Goal: Task Accomplishment & Management: Manage account settings

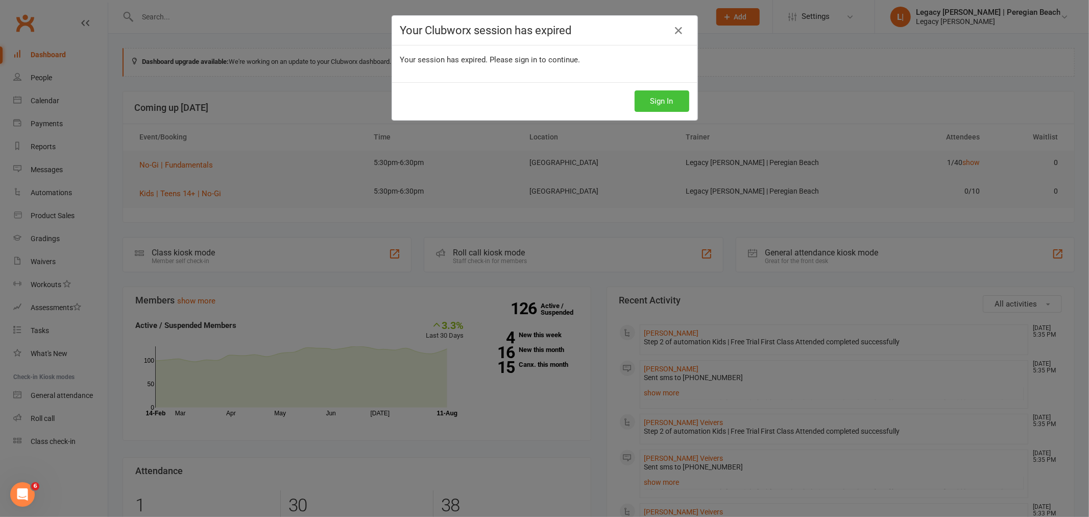
click at [664, 101] on button "Sign In" at bounding box center [662, 100] width 55 height 21
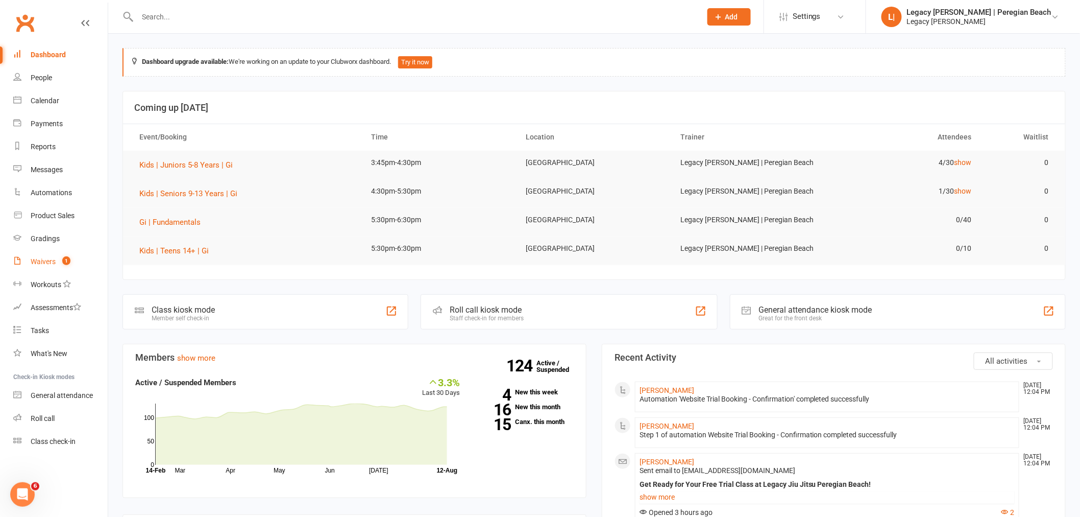
click at [58, 260] on count-badge "1" at bounding box center [63, 261] width 13 height 8
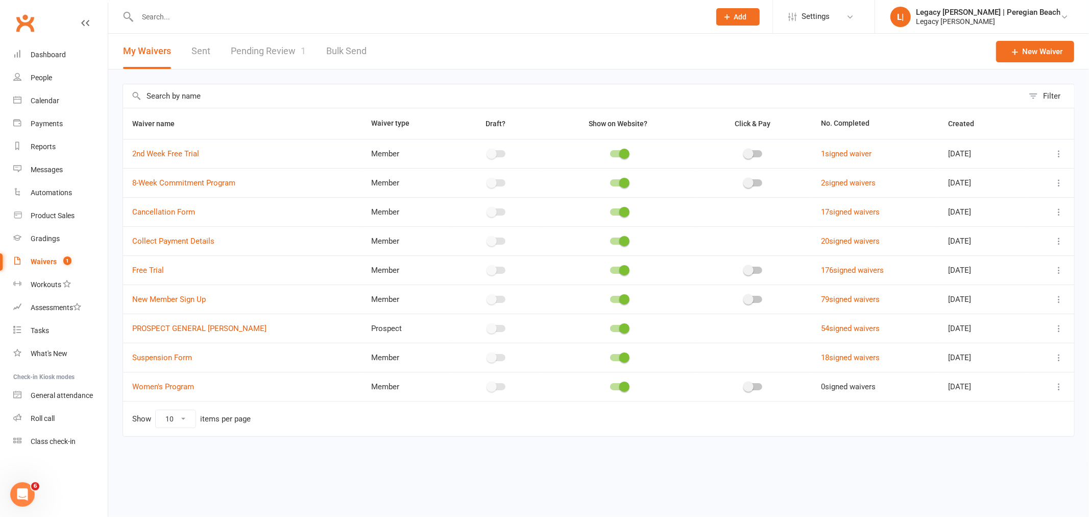
click at [269, 56] on link "Pending Review 1" at bounding box center [268, 51] width 75 height 35
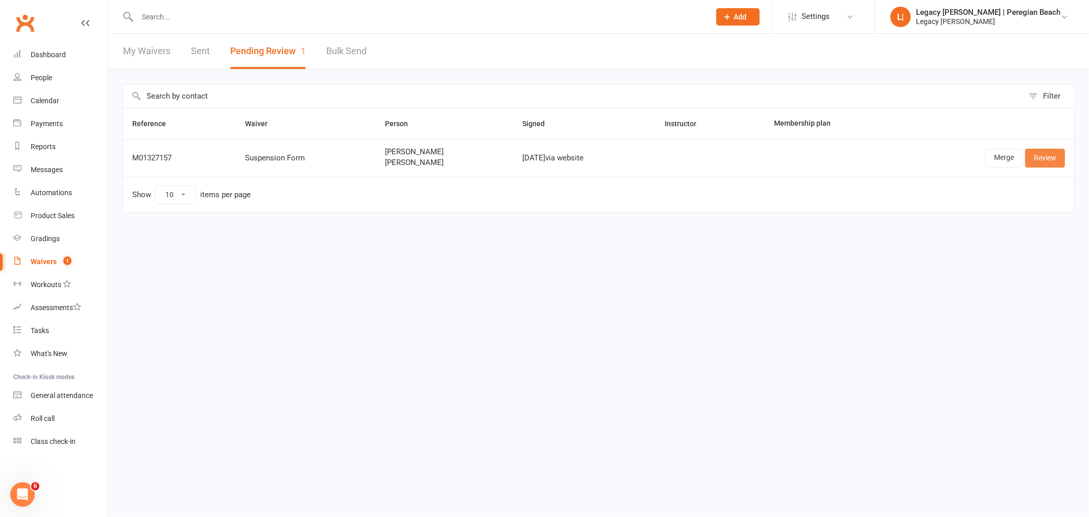
click at [1043, 159] on link "Review" at bounding box center [1045, 158] width 40 height 18
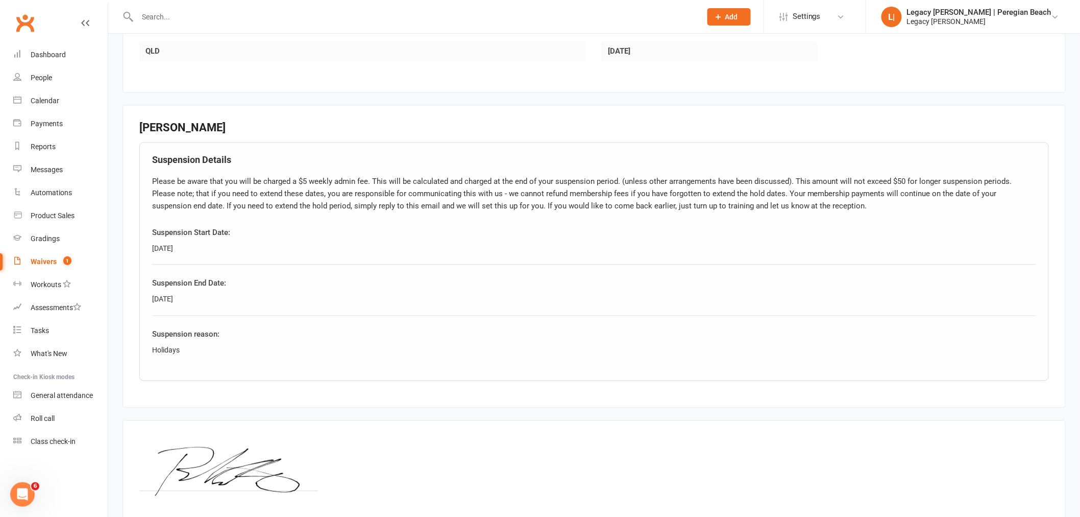
scroll to position [940, 0]
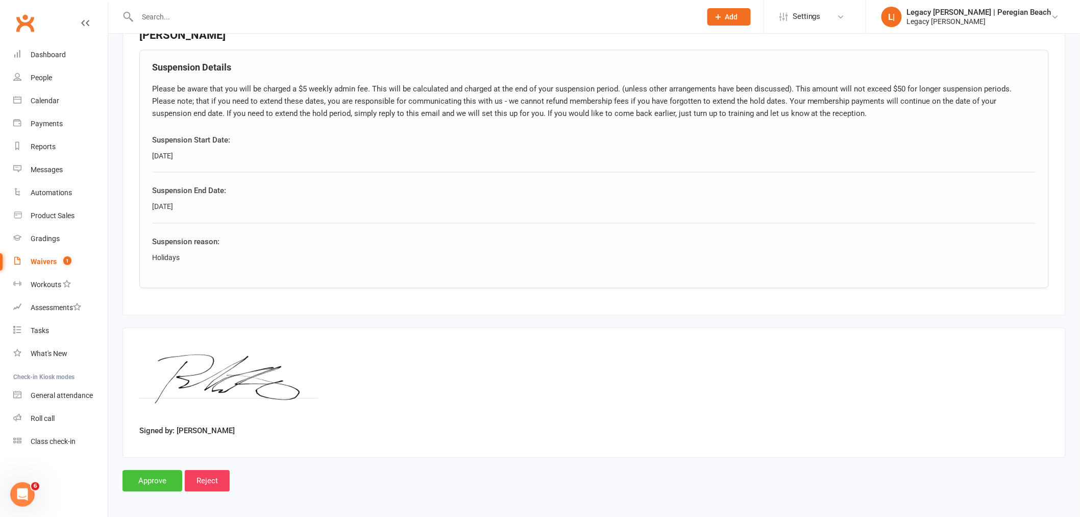
click at [161, 479] on input "Approve" at bounding box center [153, 480] width 60 height 21
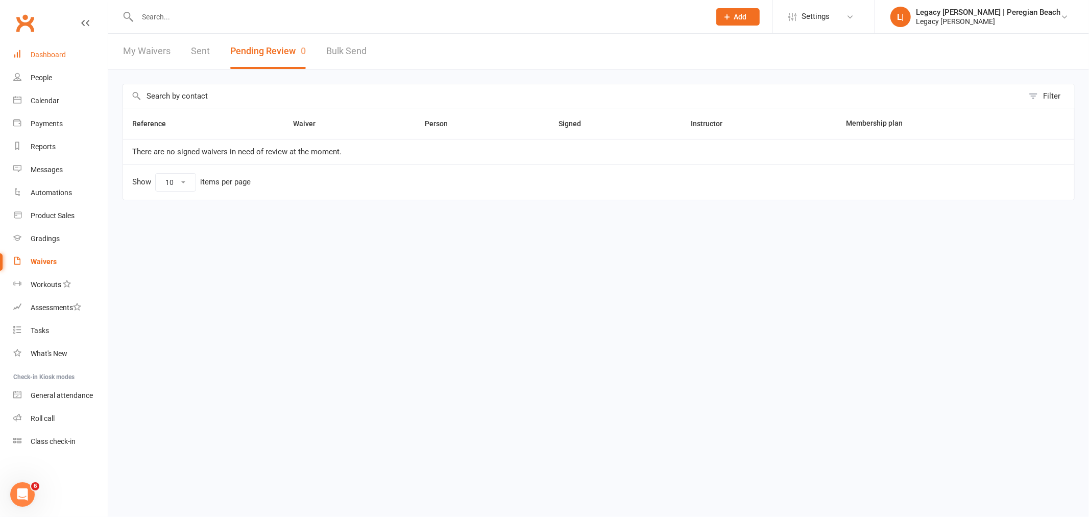
click at [54, 54] on div "Dashboard" at bounding box center [48, 55] width 35 height 8
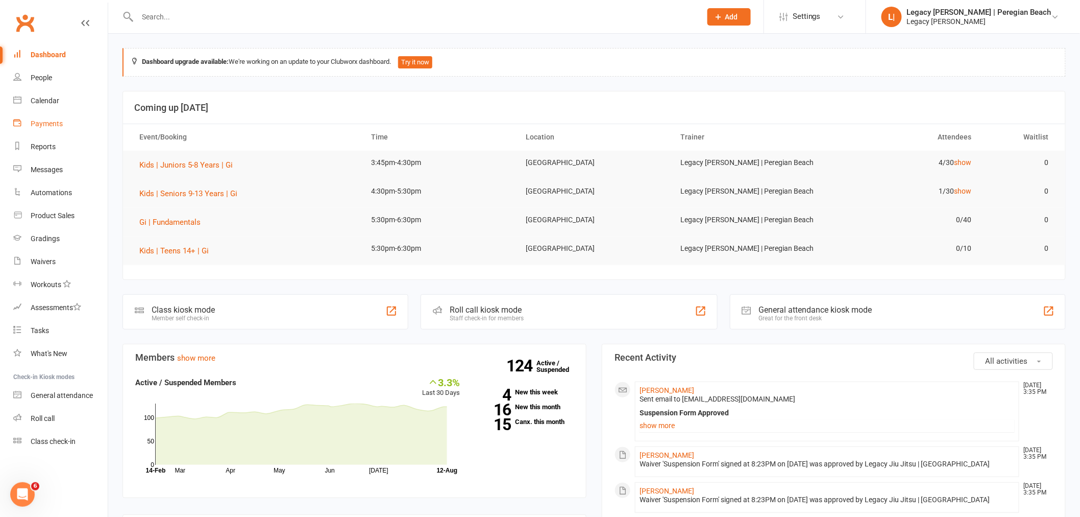
click at [50, 123] on div "Payments" at bounding box center [47, 123] width 32 height 8
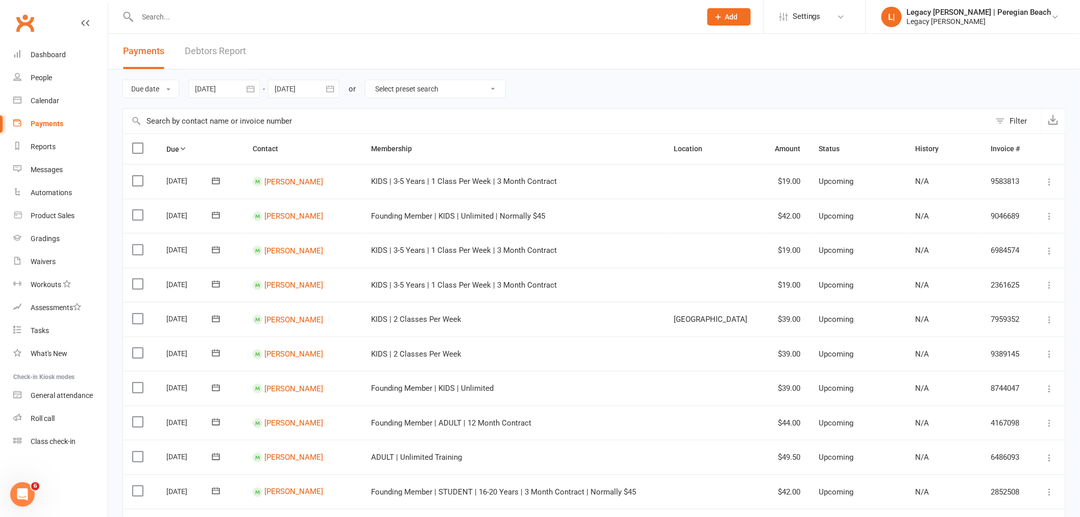
click at [424, 87] on select "Select preset search All failures All skipped payments All pending payments Suc…" at bounding box center [435, 88] width 140 height 17
select select "0"
click at [372, 80] on select "Select preset search All failures All skipped payments All pending payments Suc…" at bounding box center [435, 88] width 140 height 17
type input "[DATE]"
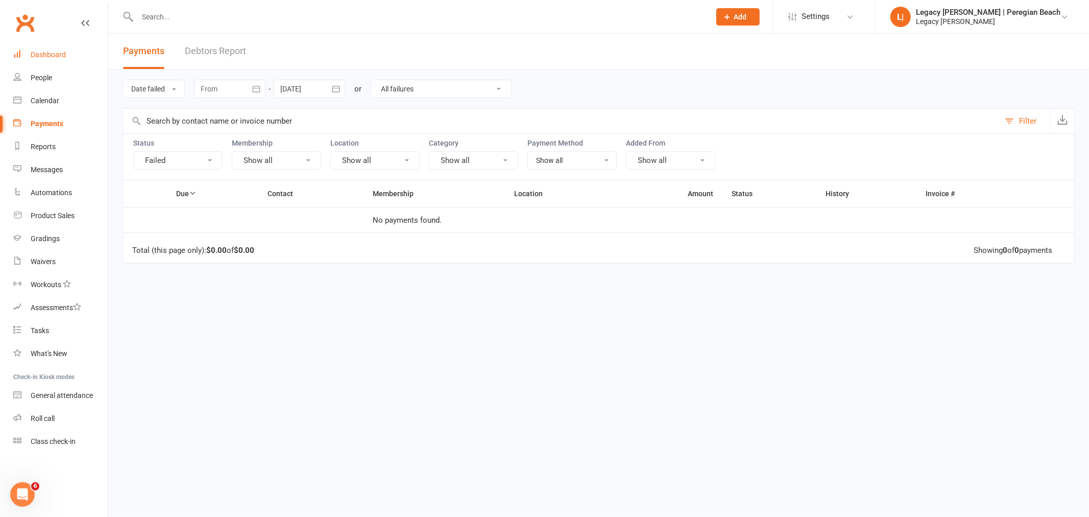
click at [57, 51] on div "Dashboard" at bounding box center [48, 55] width 35 height 8
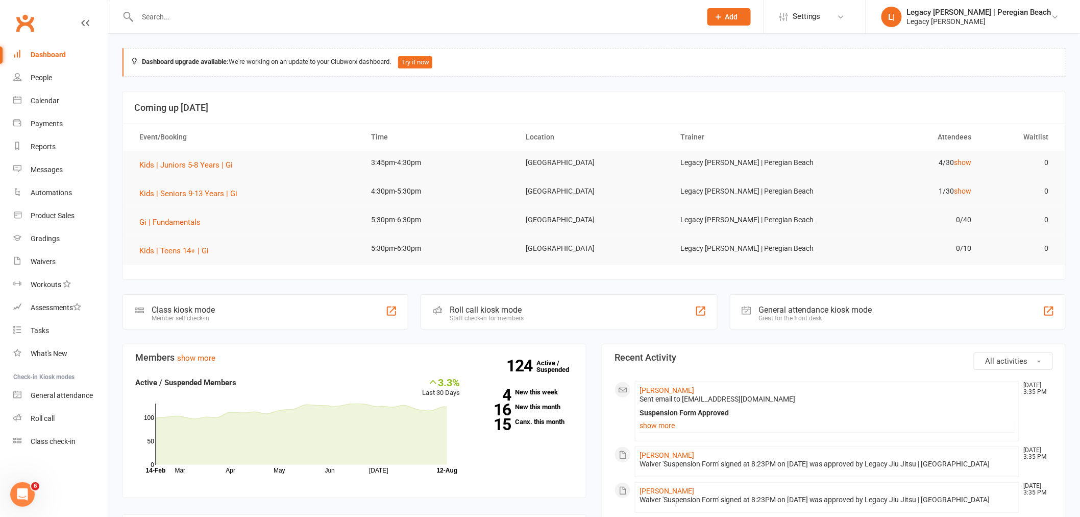
click at [204, 14] on input "text" at bounding box center [414, 17] width 560 height 14
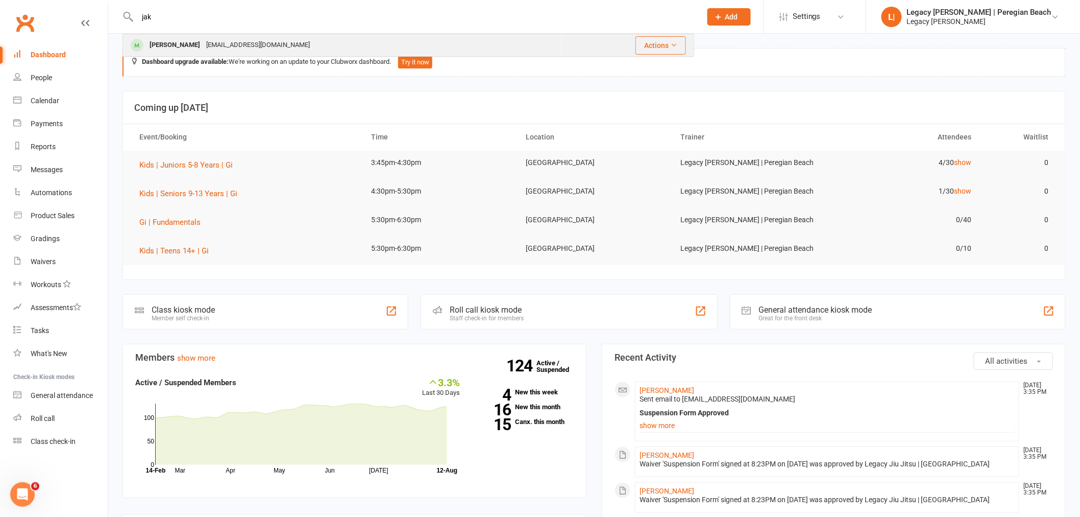
type input "jak"
click at [230, 41] on div "[EMAIL_ADDRESS][DOMAIN_NAME]" at bounding box center [258, 45] width 110 height 15
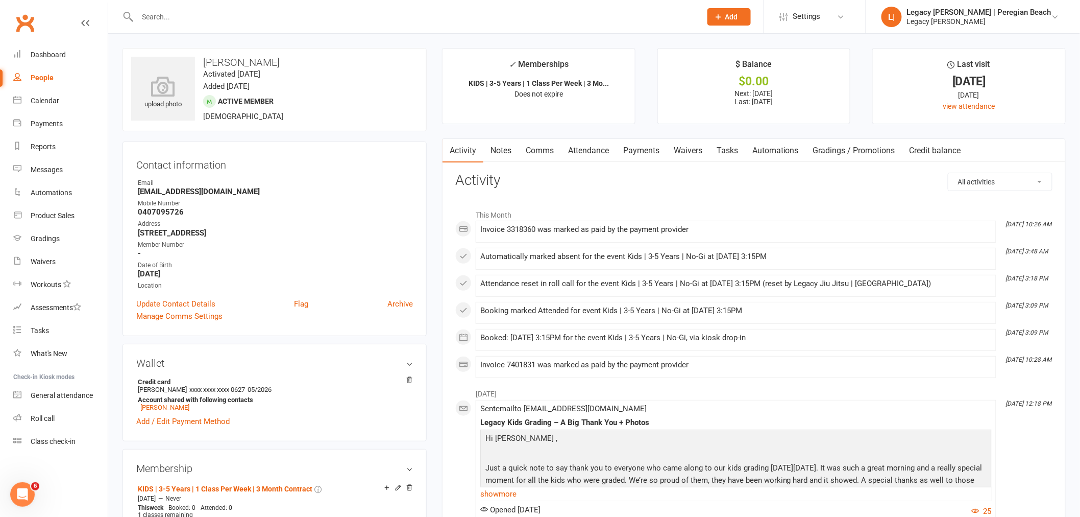
click at [649, 149] on link "Payments" at bounding box center [641, 150] width 51 height 23
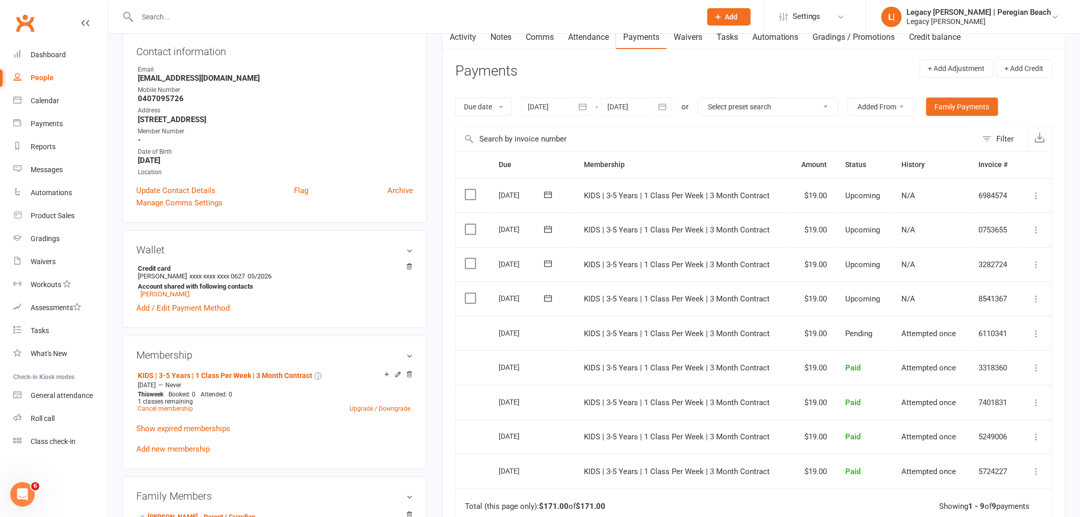
scroll to position [283, 0]
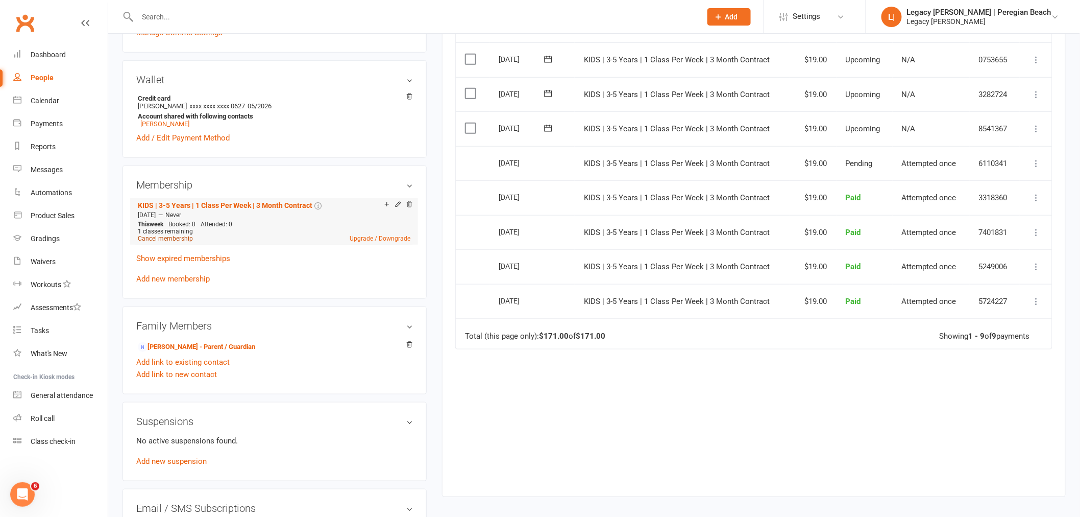
click at [174, 240] on link "Cancel membership" at bounding box center [165, 238] width 55 height 7
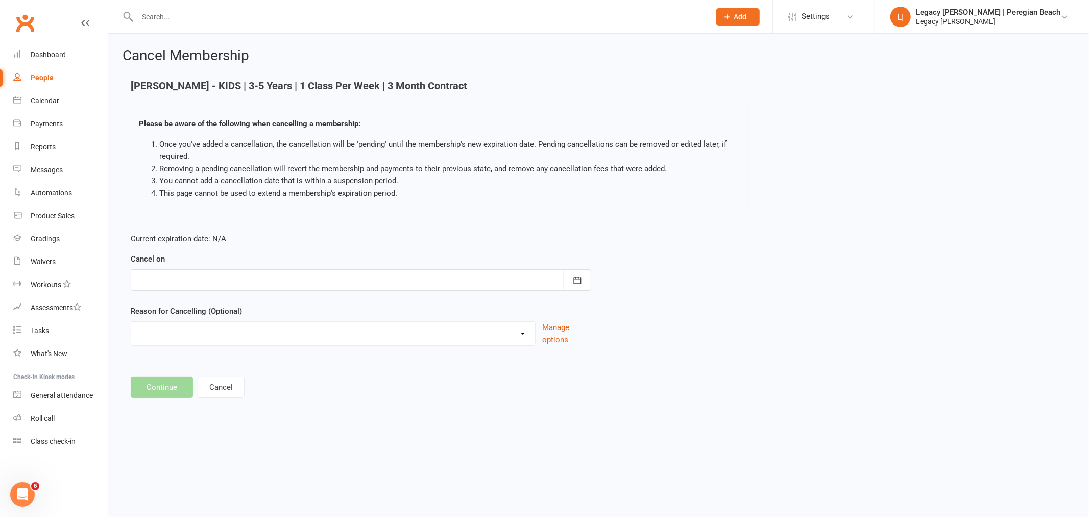
click at [351, 278] on div at bounding box center [361, 279] width 460 height 21
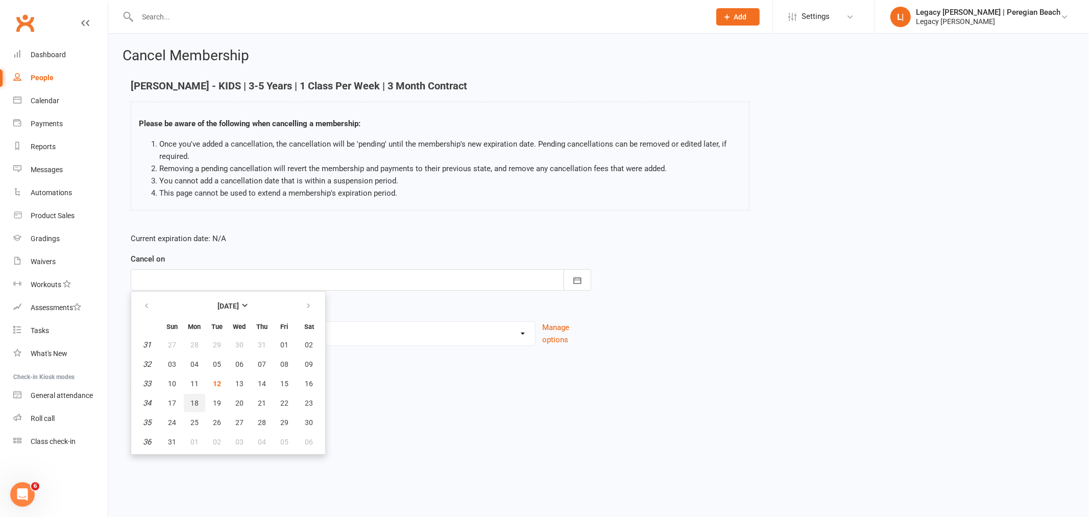
click at [193, 399] on span "18" at bounding box center [194, 403] width 8 height 8
type input "18 Aug 2025"
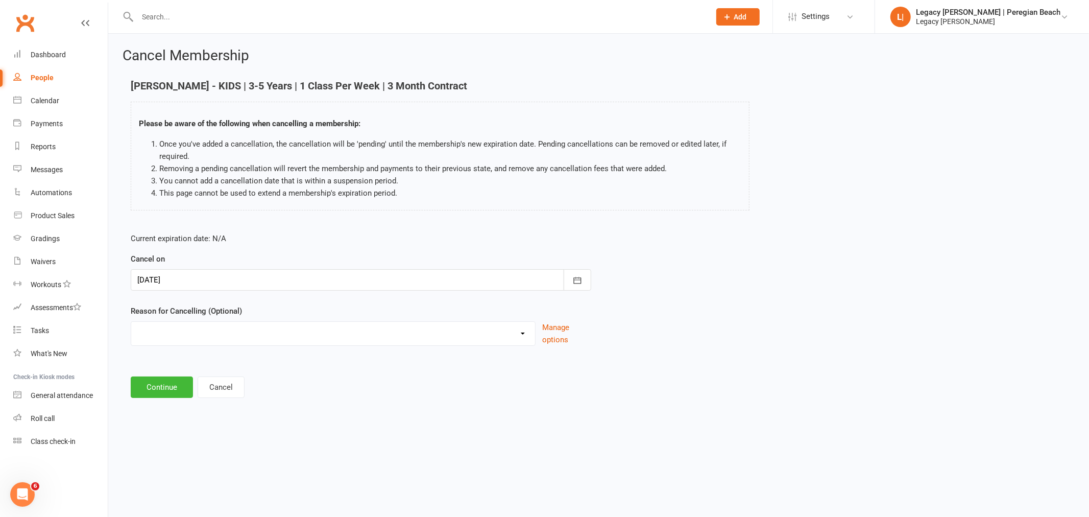
click at [249, 335] on select "Financial Holiday Injury Lost Interest Membership Downgrade Membership Upgrade …" at bounding box center [333, 332] width 404 height 20
select select "9"
click at [131, 322] on select "Financial Holiday Injury Lost Interest Membership Downgrade Membership Upgrade …" at bounding box center [333, 332] width 404 height 20
click at [232, 391] on input at bounding box center [361, 386] width 460 height 21
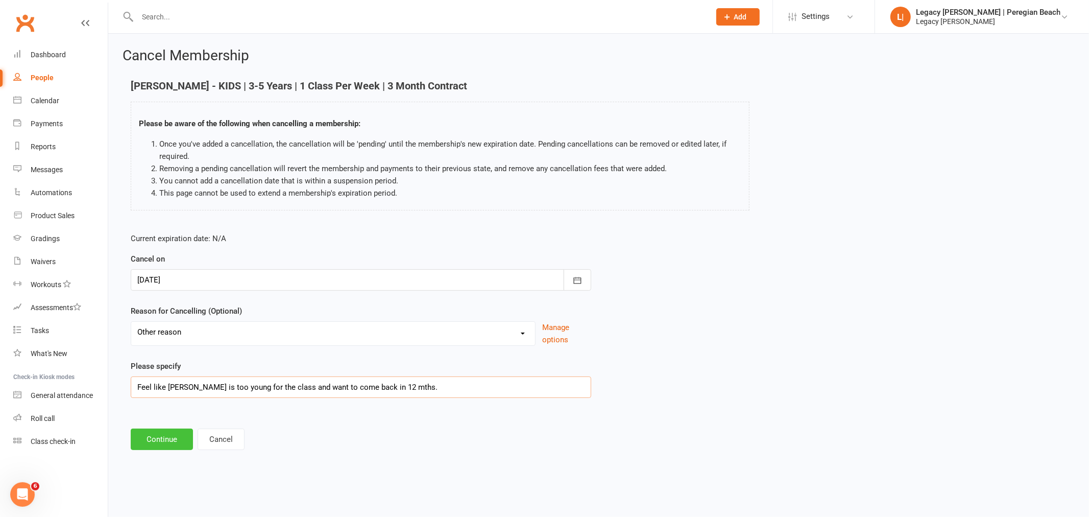
type input "Feel like Jak is too young for the class and want to come back in 12 mths."
click at [172, 440] on button "Continue" at bounding box center [162, 438] width 62 height 21
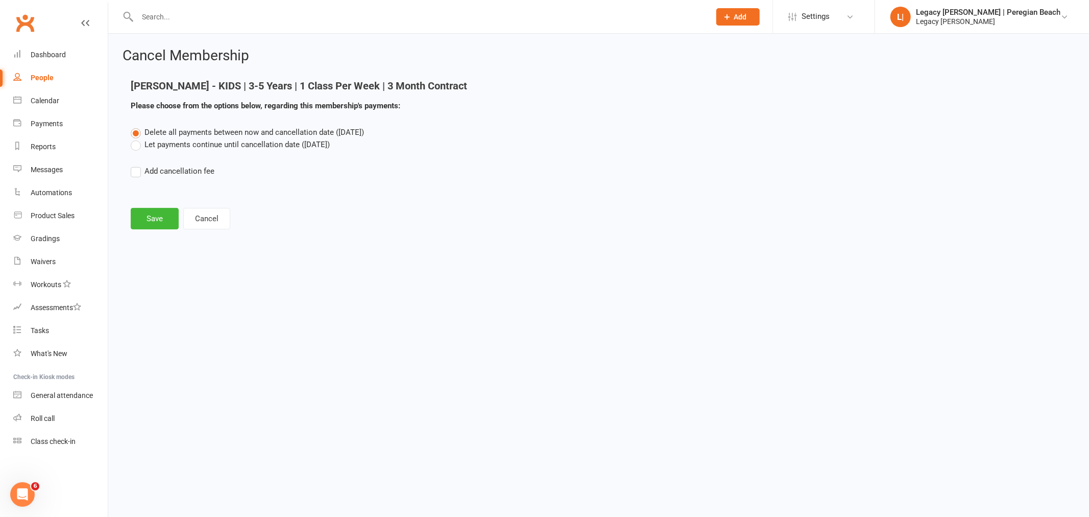
click at [139, 148] on label "Let payments continue until cancellation date (Aug 18, 2025)" at bounding box center [230, 144] width 199 height 12
click at [137, 138] on input "Let payments continue until cancellation date (Aug 18, 2025)" at bounding box center [134, 138] width 7 height 0
click at [152, 217] on button "Save" at bounding box center [155, 218] width 48 height 21
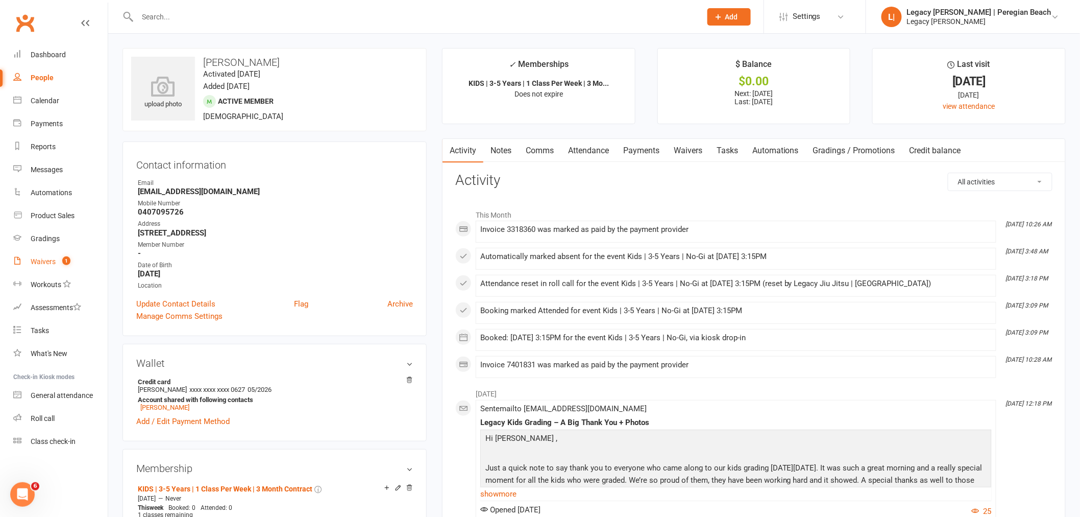
click at [50, 261] on div "Waivers" at bounding box center [43, 261] width 25 height 8
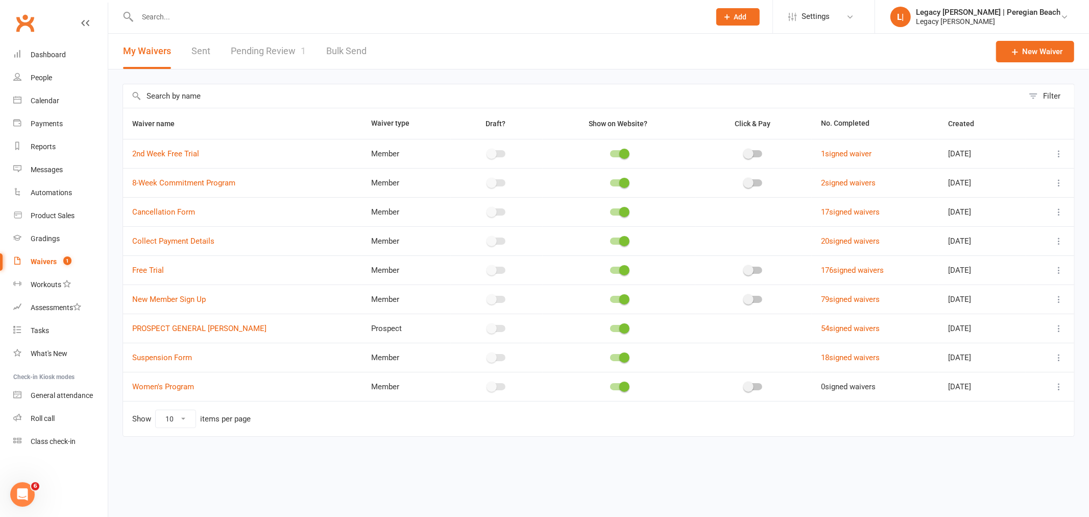
click at [278, 52] on link "Pending Review 1" at bounding box center [268, 51] width 75 height 35
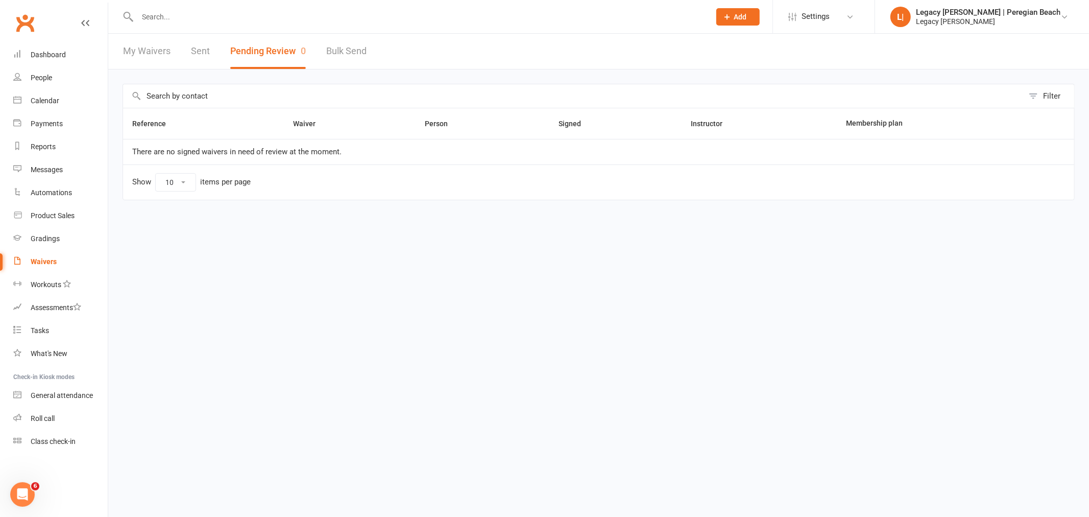
click at [48, 260] on div "Waivers" at bounding box center [44, 261] width 26 height 8
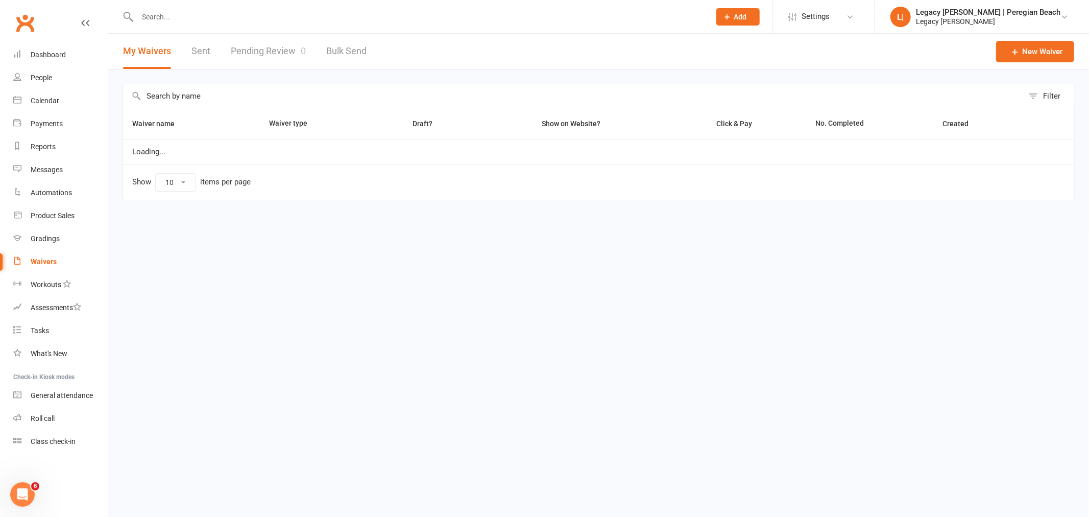
click at [157, 47] on button "My Waivers" at bounding box center [147, 51] width 48 height 35
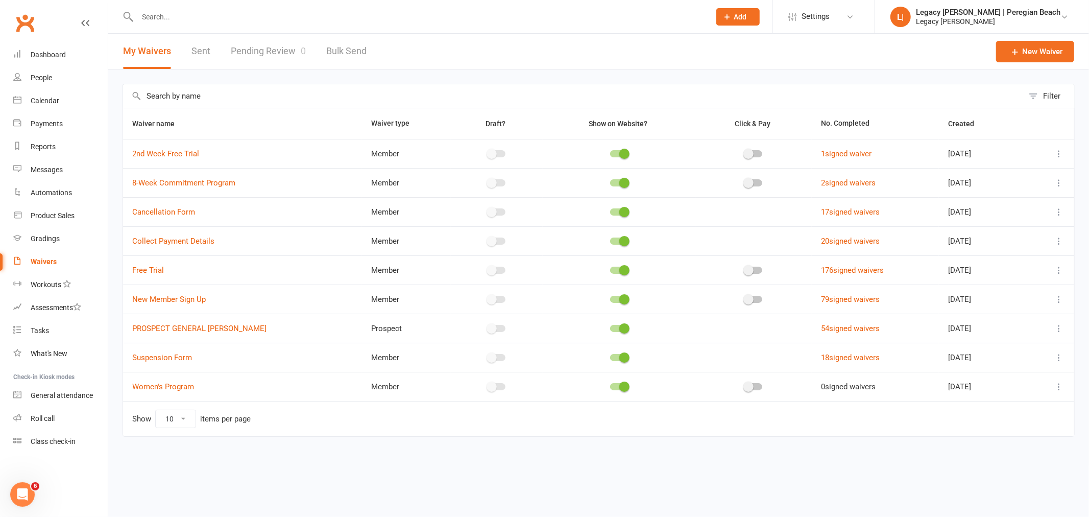
click at [1060, 211] on icon at bounding box center [1059, 212] width 10 height 10
click at [1006, 273] on link "Copy external link to clipboard" at bounding box center [1004, 273] width 120 height 20
click at [184, 14] on input "text" at bounding box center [418, 17] width 569 height 14
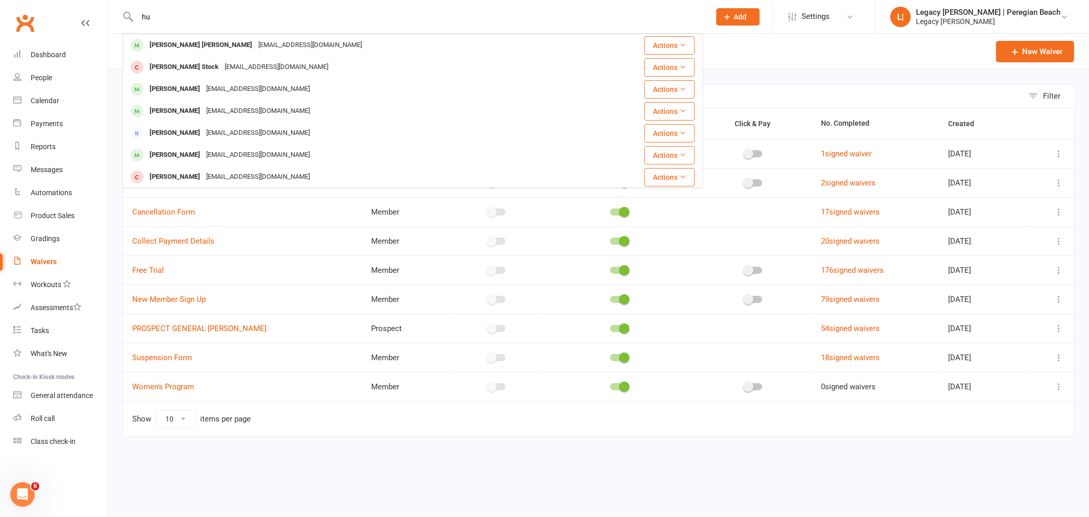
type input "h"
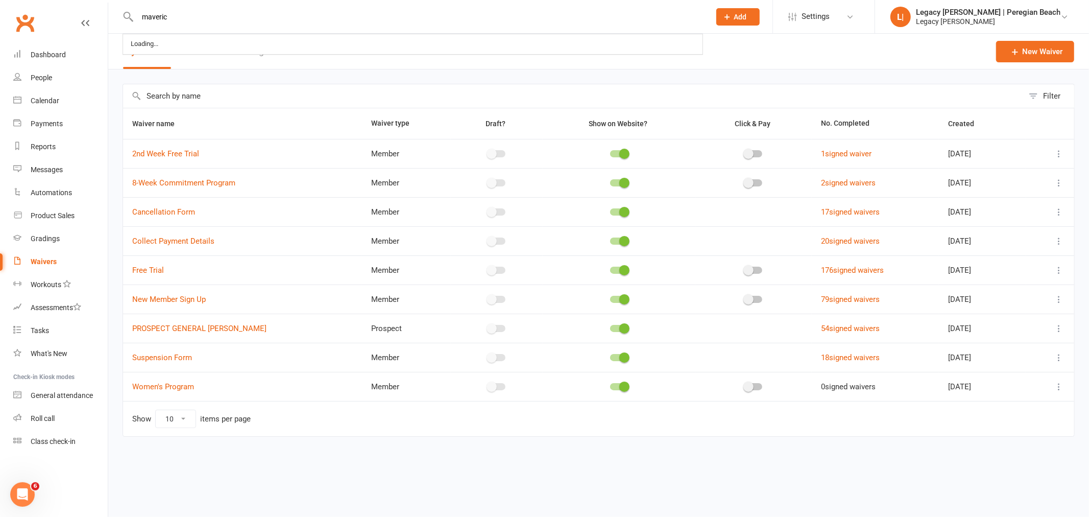
type input "maverick"
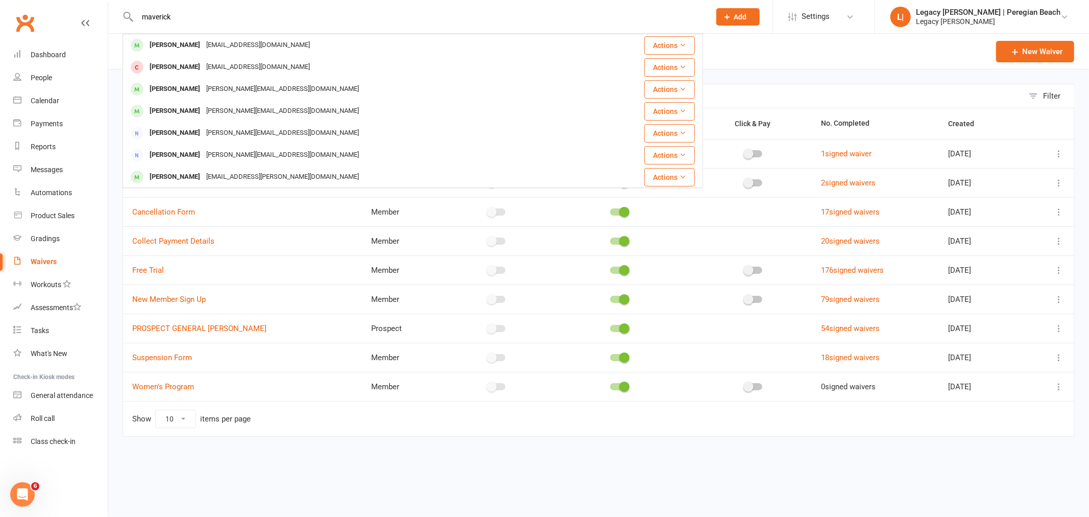
click at [240, 13] on input "maverick" at bounding box center [418, 17] width 569 height 14
drag, startPoint x: 191, startPoint y: 9, endPoint x: 119, endPoint y: 16, distance: 72.9
click at [119, 16] on react-component "maverick Maverick Clarke Toddclarke07@gmail.com Actions Maverick Clarke toddcla…" at bounding box center [351, 16] width 703 height 33
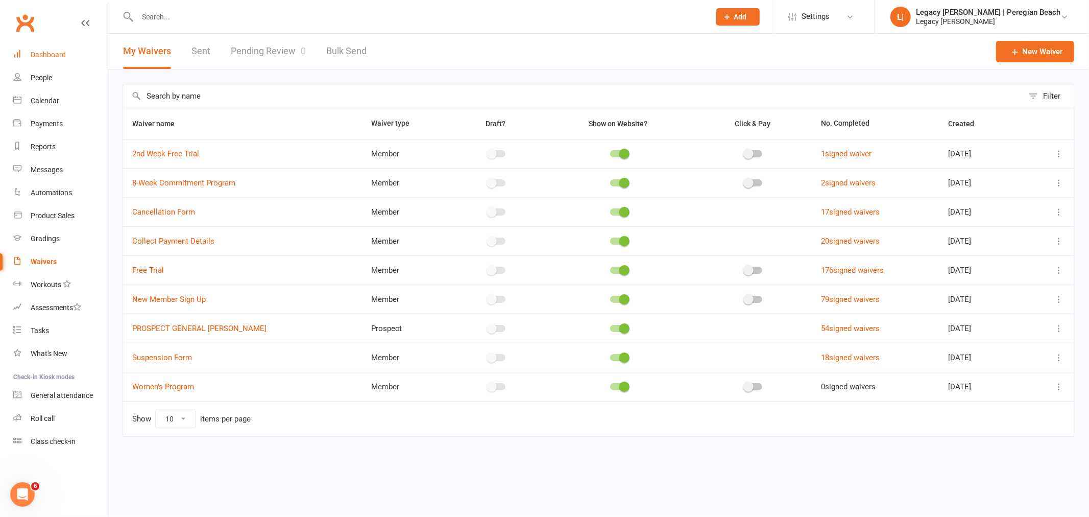
click at [46, 51] on div "Dashboard" at bounding box center [48, 55] width 35 height 8
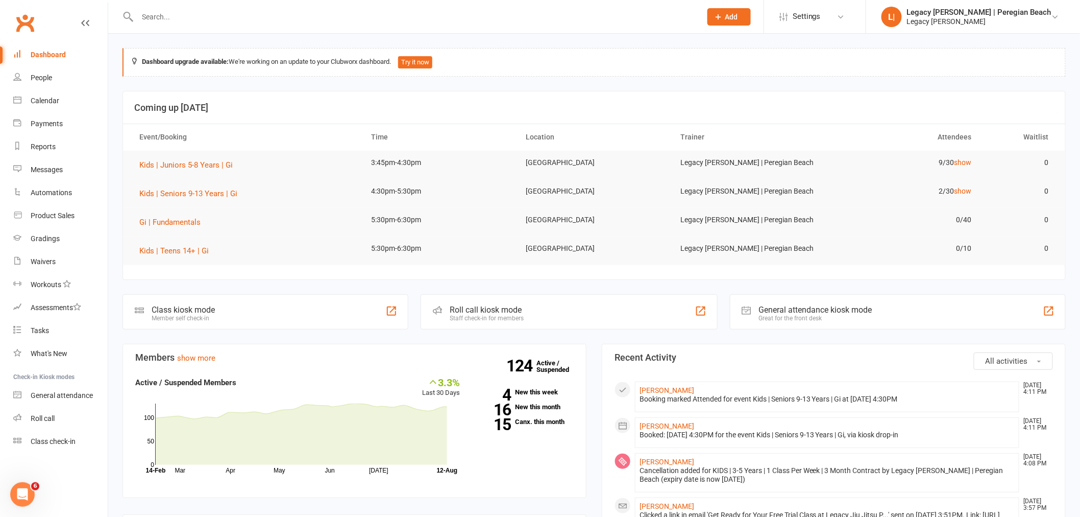
click at [195, 17] on input "text" at bounding box center [414, 17] width 560 height 14
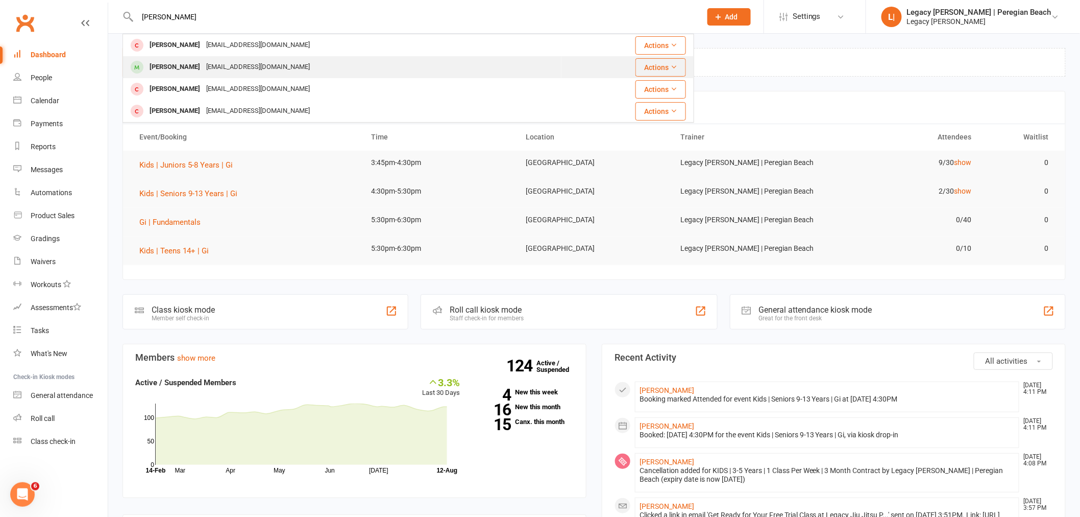
type input "finn"
click at [213, 67] on div "elise_132@hotmail.com" at bounding box center [258, 67] width 110 height 15
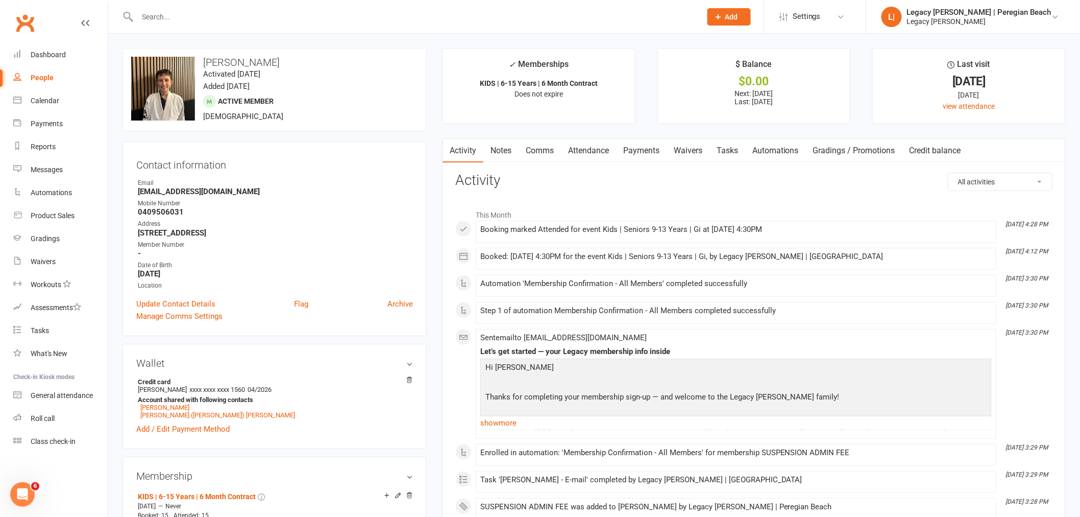
click at [647, 149] on link "Payments" at bounding box center [641, 150] width 51 height 23
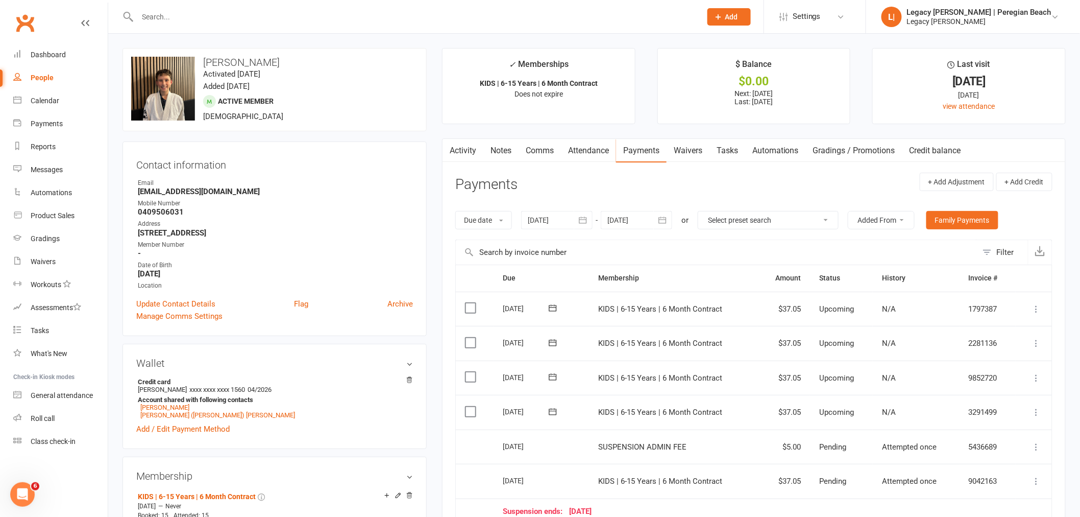
click at [196, 10] on input "text" at bounding box center [414, 17] width 560 height 14
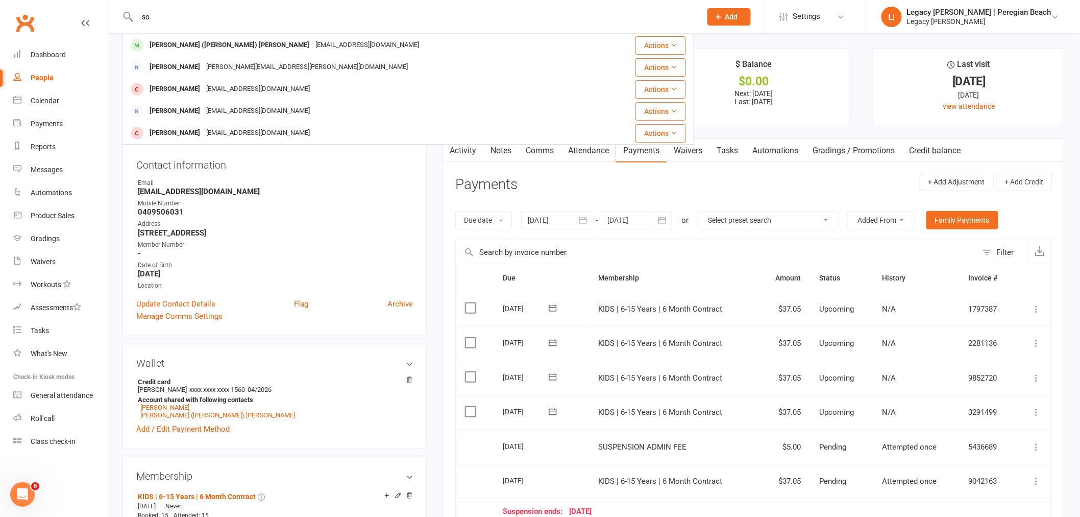
type input "s"
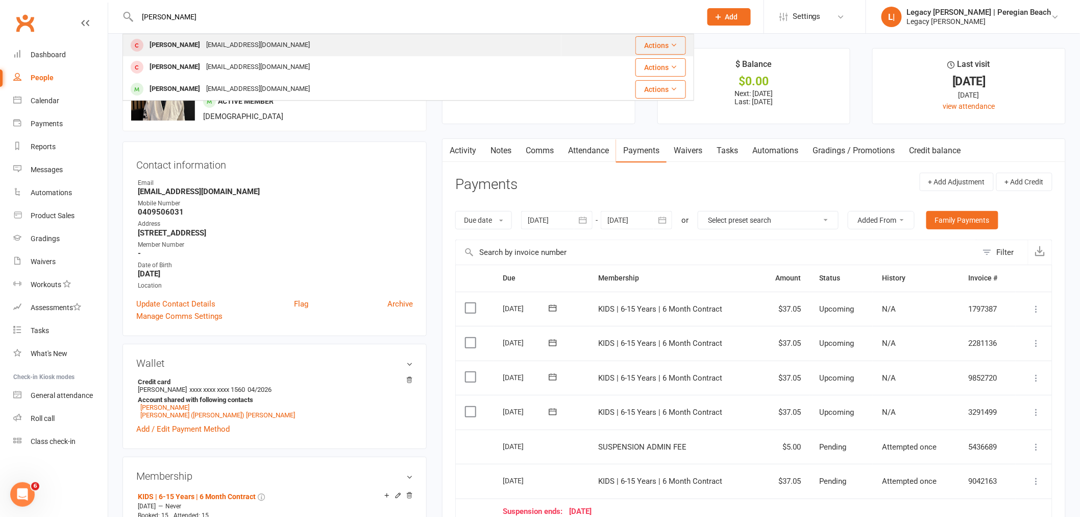
type input "ned"
click at [260, 41] on div "[EMAIL_ADDRESS][DOMAIN_NAME]" at bounding box center [258, 45] width 110 height 15
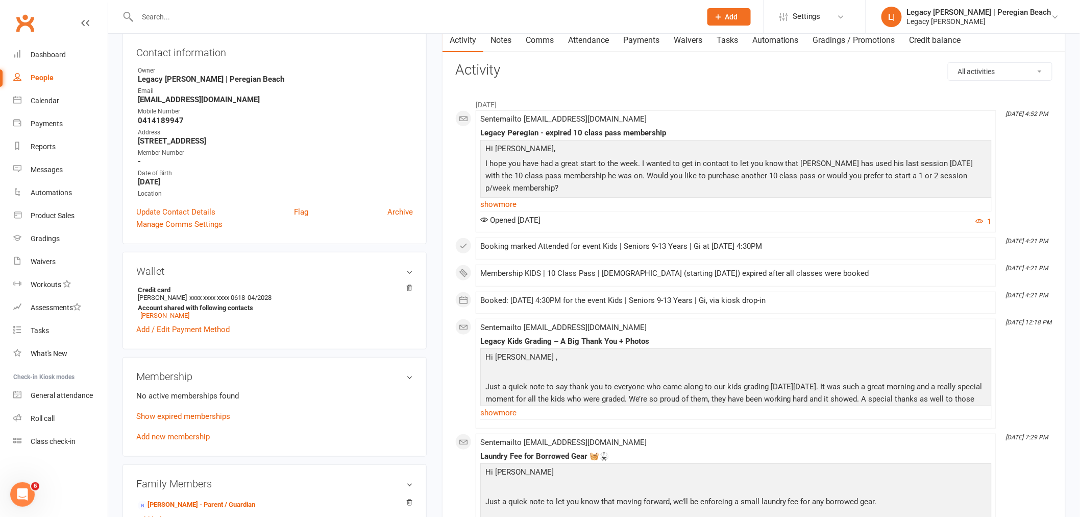
scroll to position [170, 0]
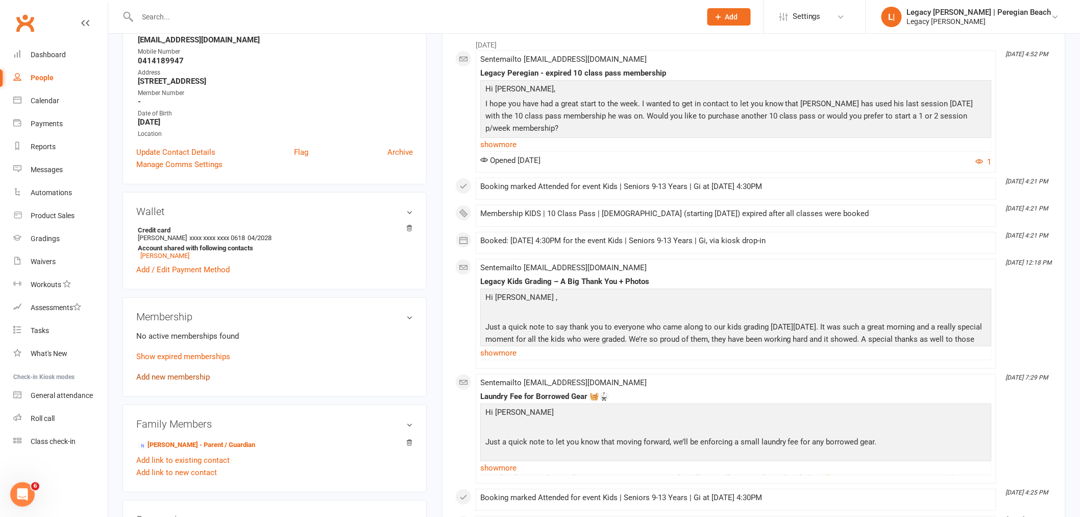
click at [191, 376] on link "Add new membership" at bounding box center [173, 376] width 74 height 9
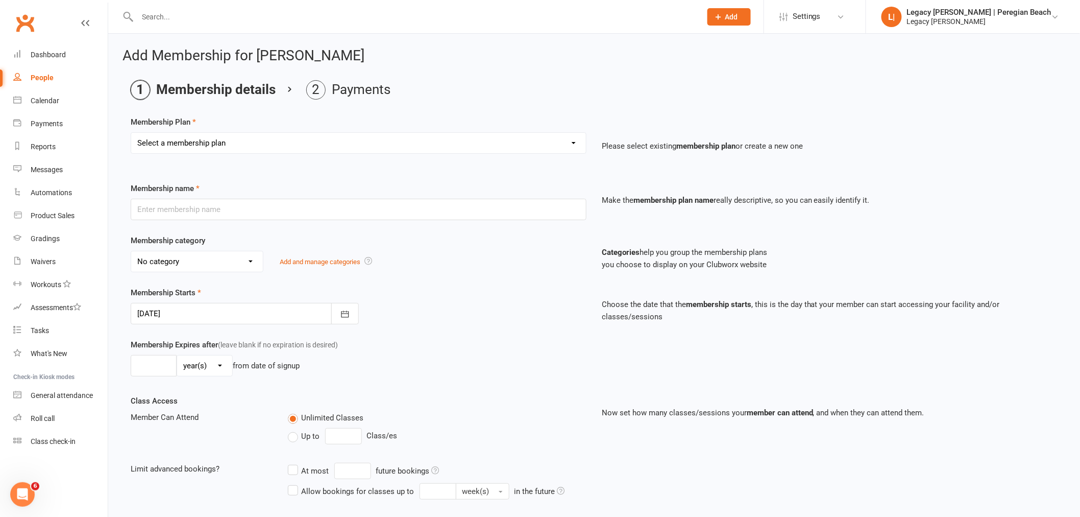
click at [240, 139] on select "Select a membership plan Create new Membership Plan ADULT | FREE TRIAL ADULT | …" at bounding box center [358, 143] width 455 height 20
select select "9"
click at [131, 133] on select "Select a membership plan Create new Membership Plan ADULT | FREE TRIAL ADULT | …" at bounding box center [358, 143] width 455 height 20
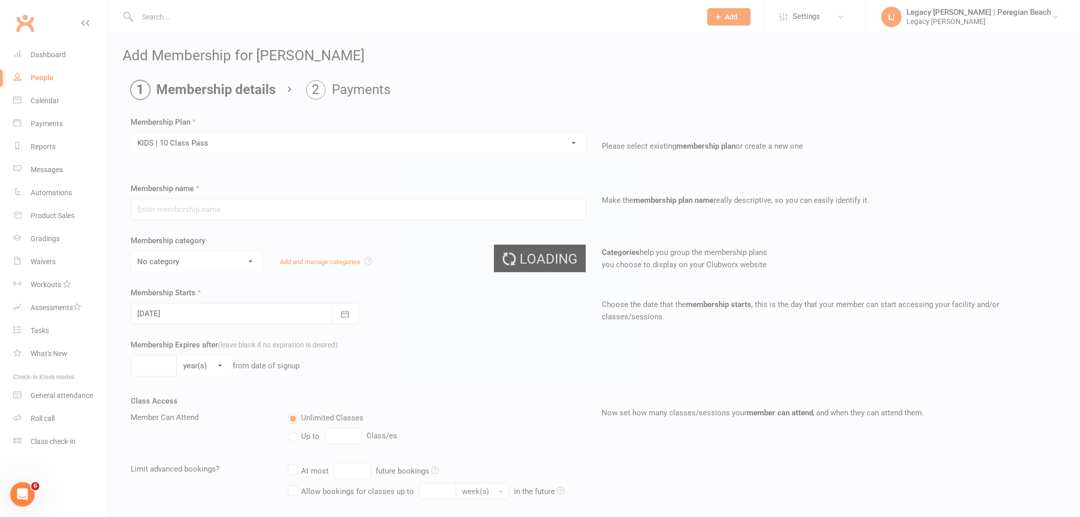
type input "KIDS | 10 Class Pass"
select select "6"
type input "4"
select select "2"
type input "10"
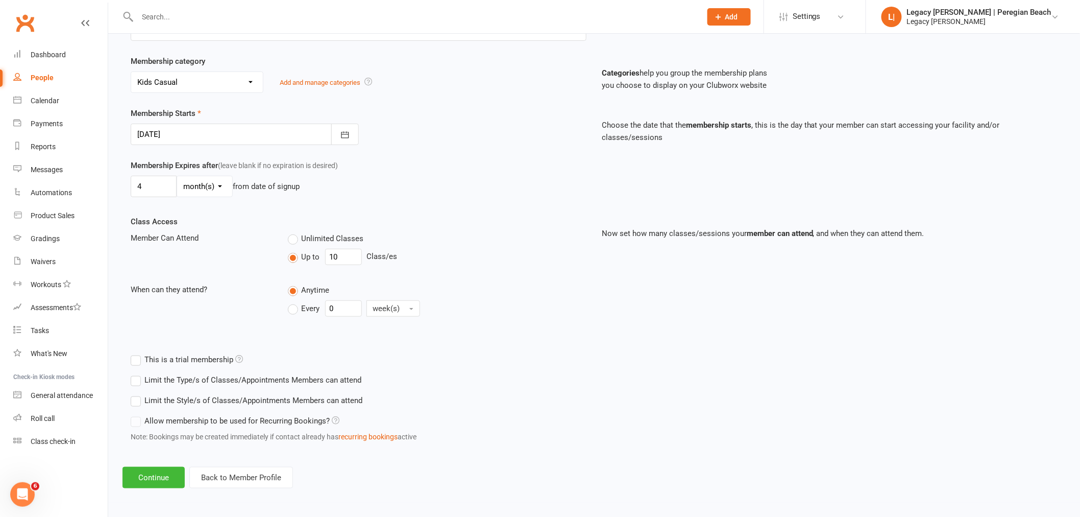
scroll to position [180, 0]
click at [145, 478] on button "Continue" at bounding box center [154, 476] width 62 height 21
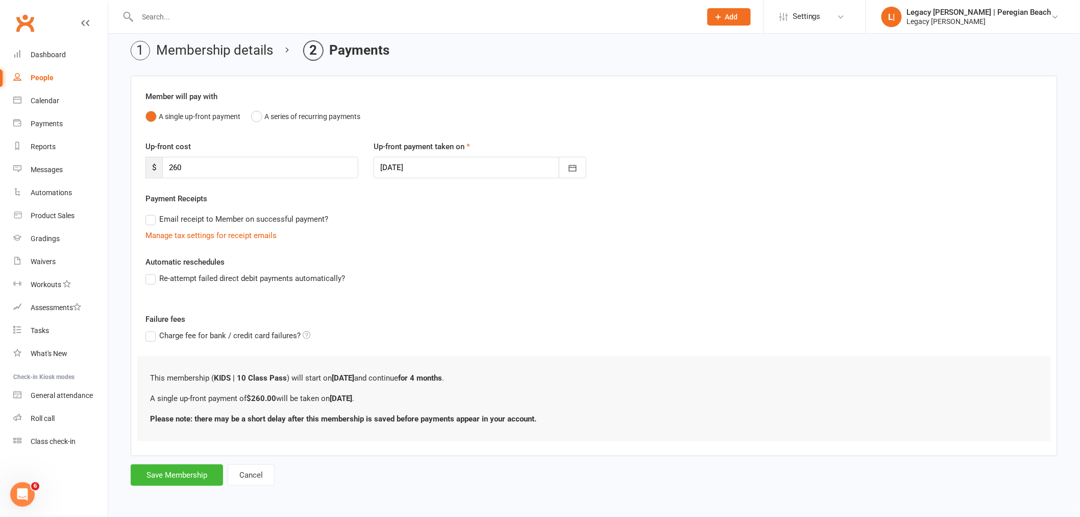
scroll to position [0, 0]
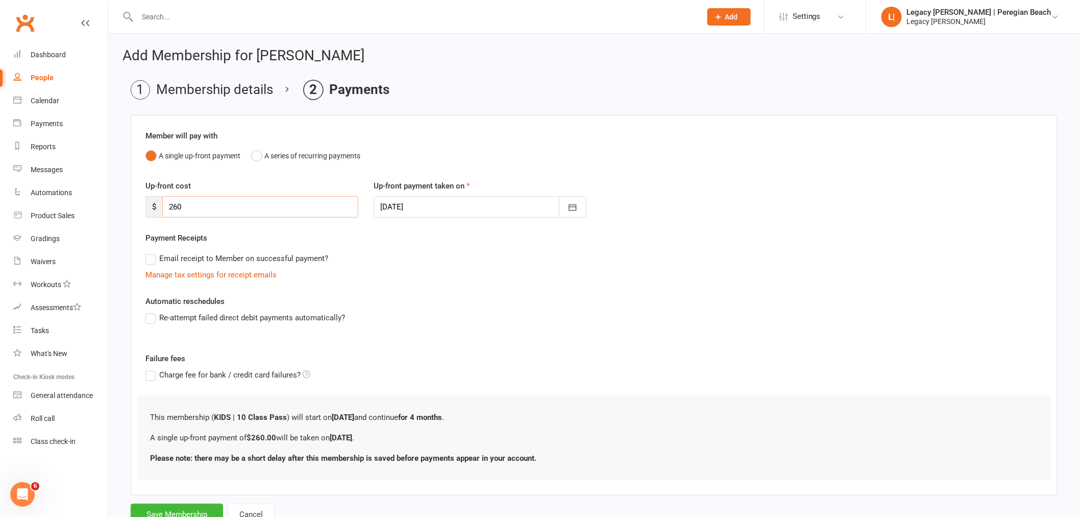
click at [203, 204] on input "260" at bounding box center [260, 206] width 196 height 21
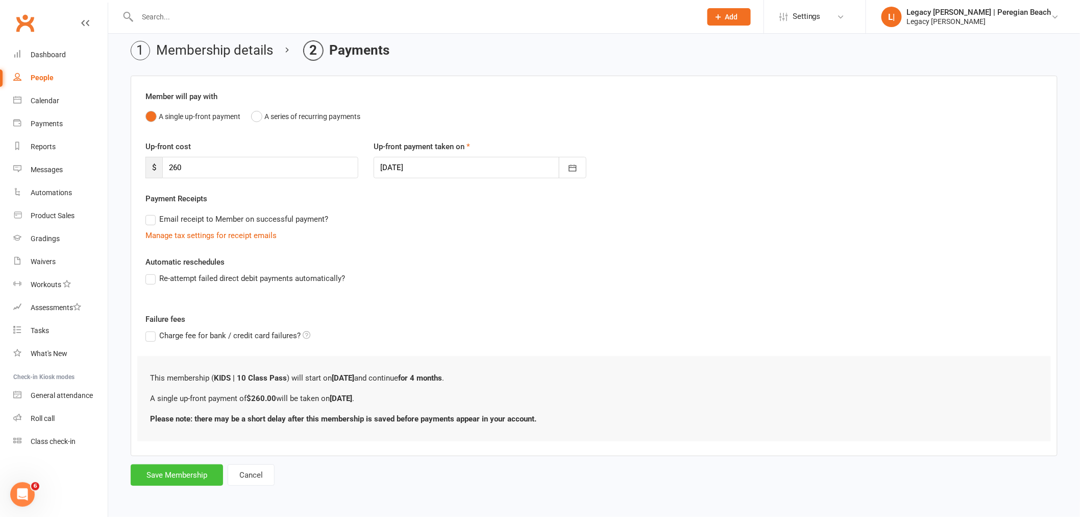
click at [177, 480] on button "Save Membership" at bounding box center [177, 474] width 92 height 21
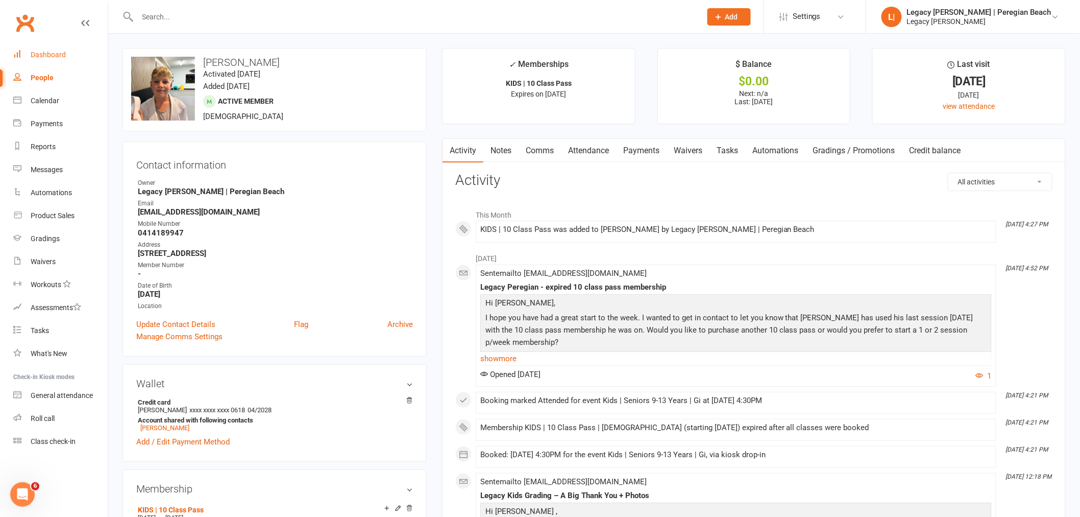
click at [62, 49] on link "Dashboard" at bounding box center [60, 54] width 94 height 23
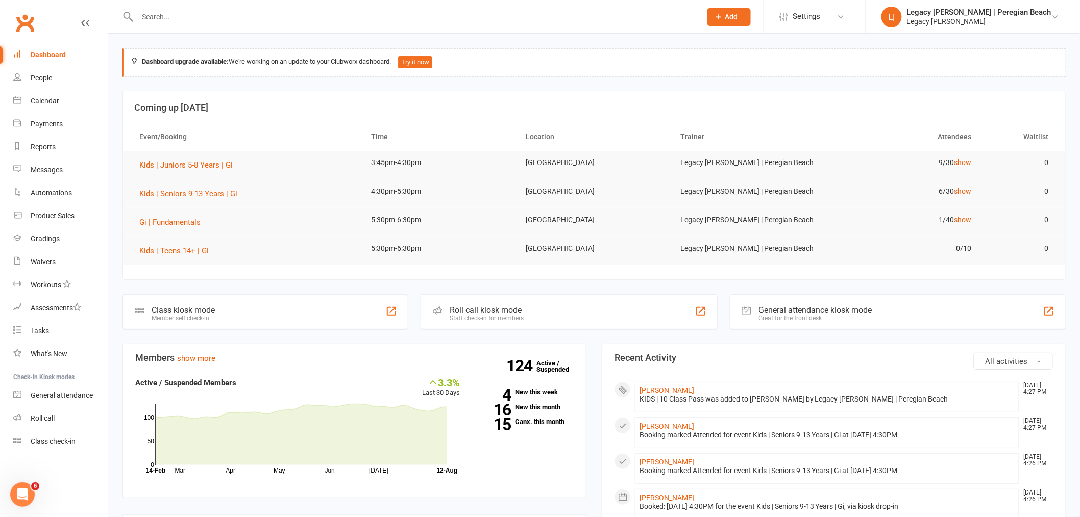
click at [220, 17] on input "text" at bounding box center [414, 17] width 560 height 14
type input "solly"
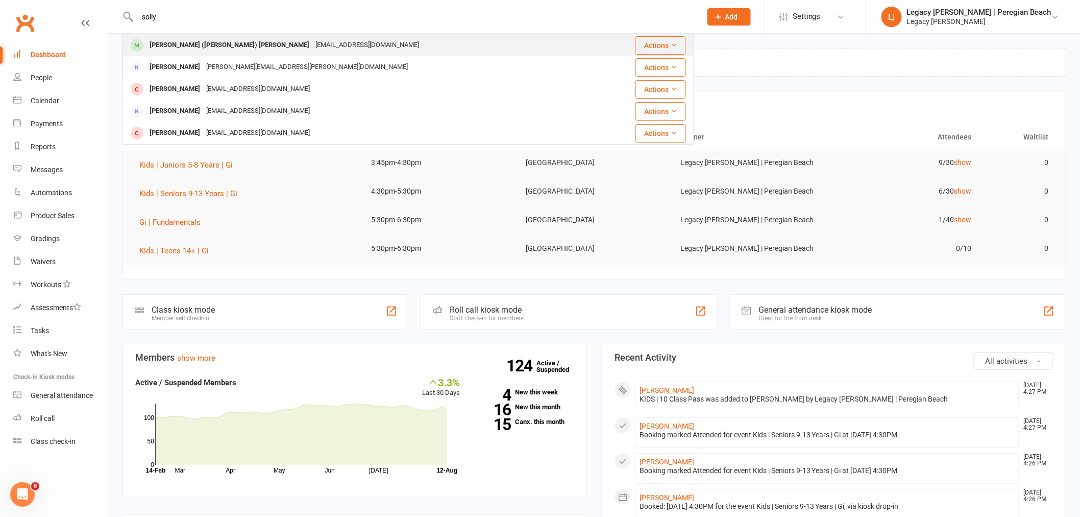
click at [312, 46] on div "elise_132@hotmail.com" at bounding box center [367, 45] width 110 height 15
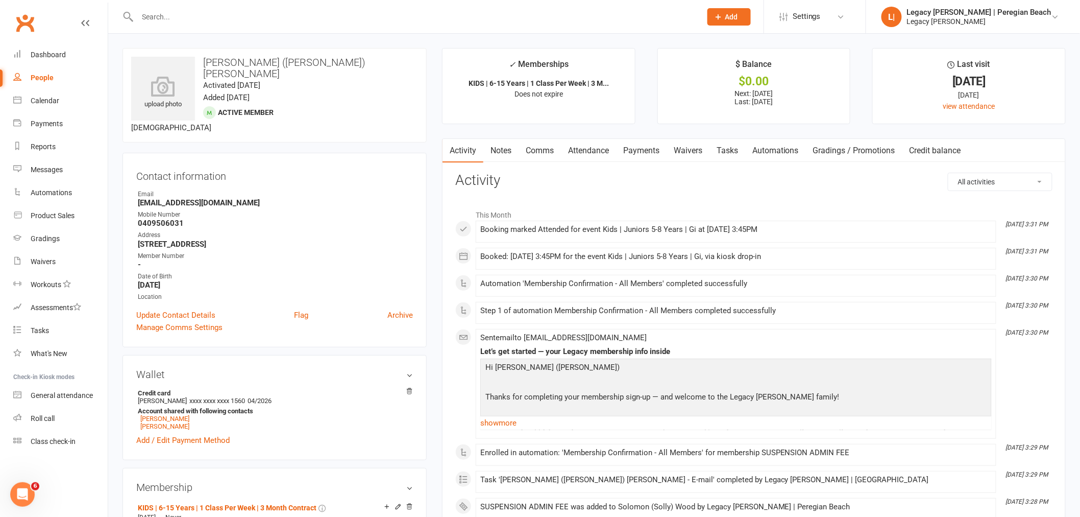
click at [640, 140] on link "Payments" at bounding box center [641, 150] width 51 height 23
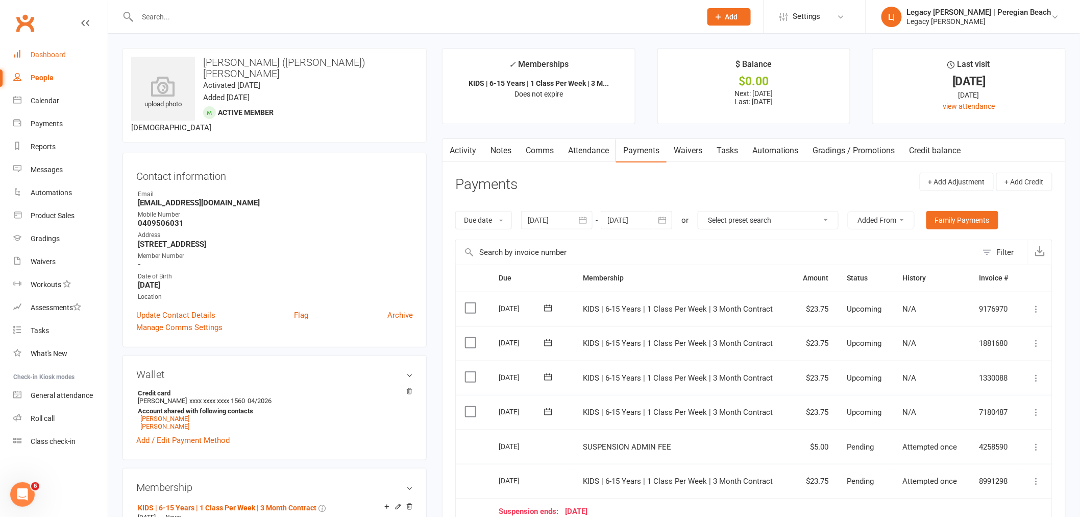
click at [45, 55] on div "Dashboard" at bounding box center [48, 55] width 35 height 8
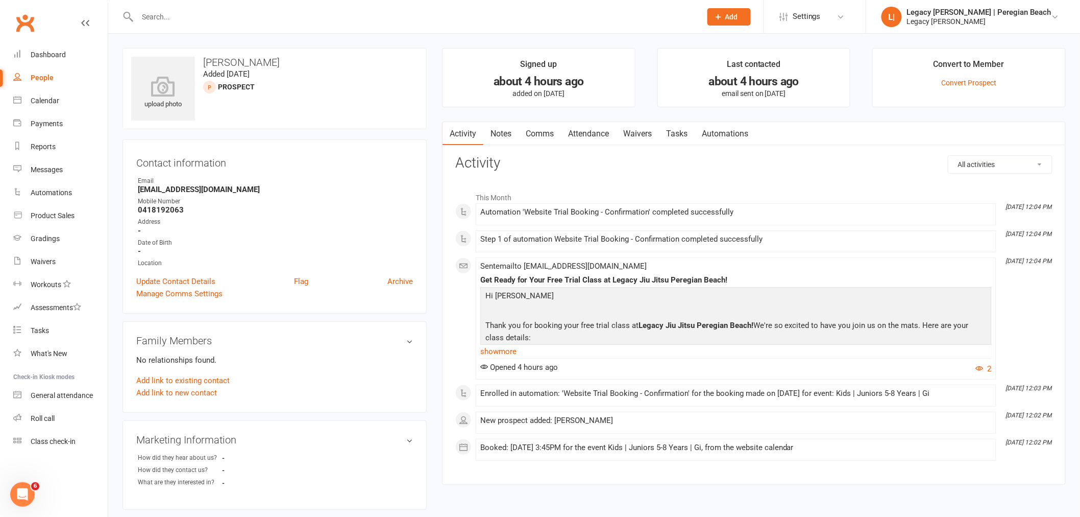
click at [225, 19] on input "text" at bounding box center [414, 17] width 560 height 14
click at [548, 337] on p "Thank you for booking your free trial class at Legacy Jiu Jitsu Peregian Beach!…" at bounding box center [736, 332] width 506 height 27
click at [752, 297] on p "Hi Clinton" at bounding box center [736, 296] width 506 height 15
click at [507, 349] on link "show more" at bounding box center [735, 351] width 511 height 14
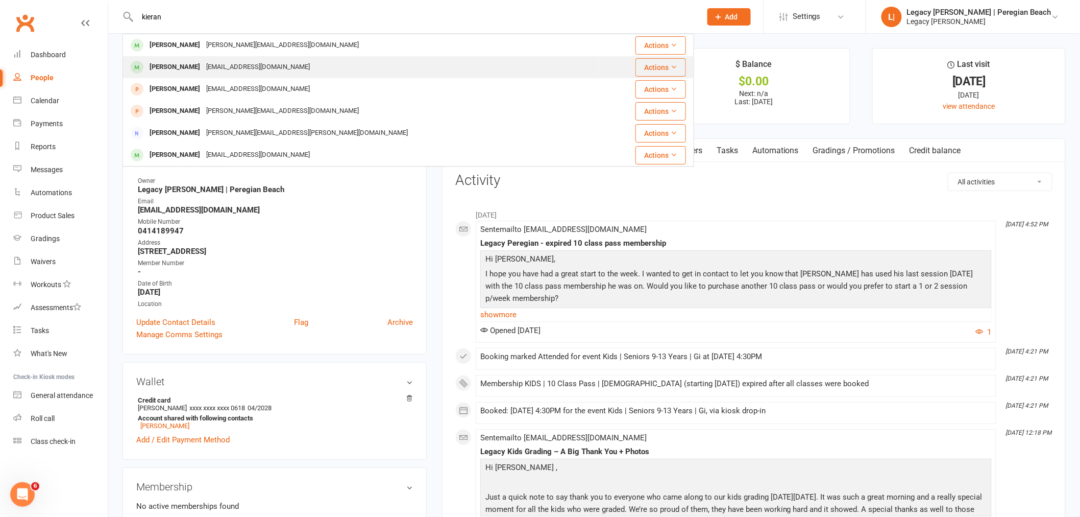
type input "kieran"
click at [228, 66] on div "[EMAIL_ADDRESS][DOMAIN_NAME]" at bounding box center [258, 67] width 110 height 15
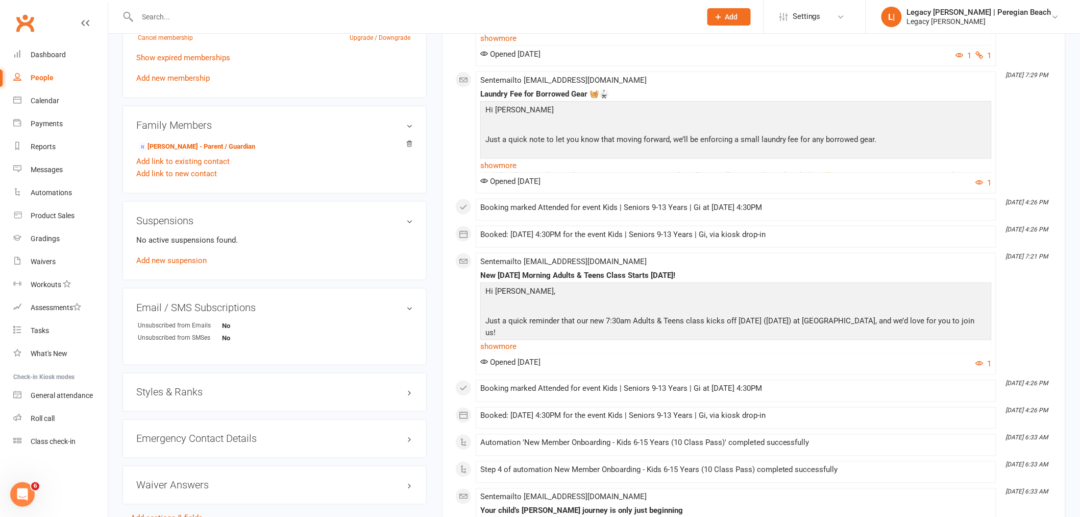
scroll to position [567, 0]
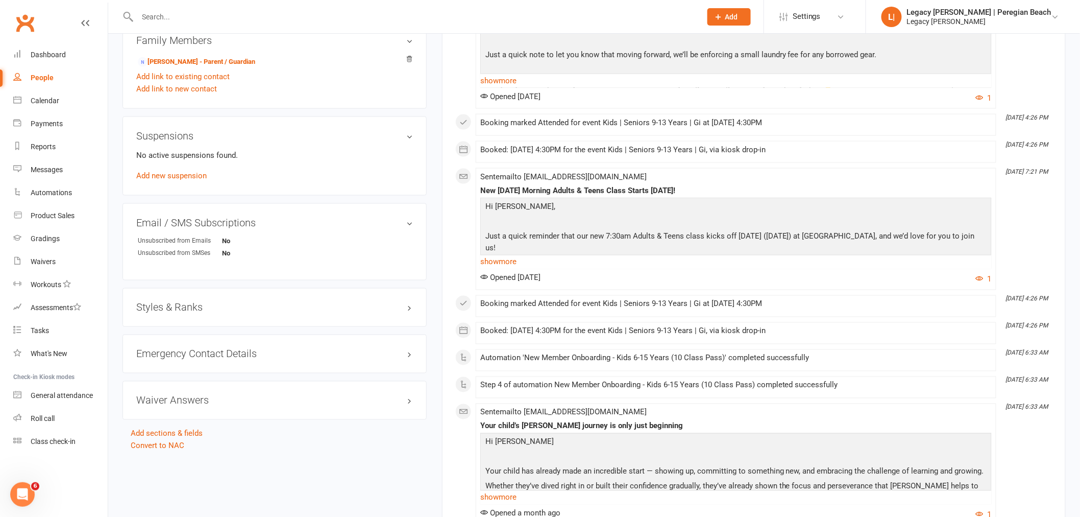
click at [195, 310] on h3 "Styles & Ranks" at bounding box center [274, 307] width 277 height 11
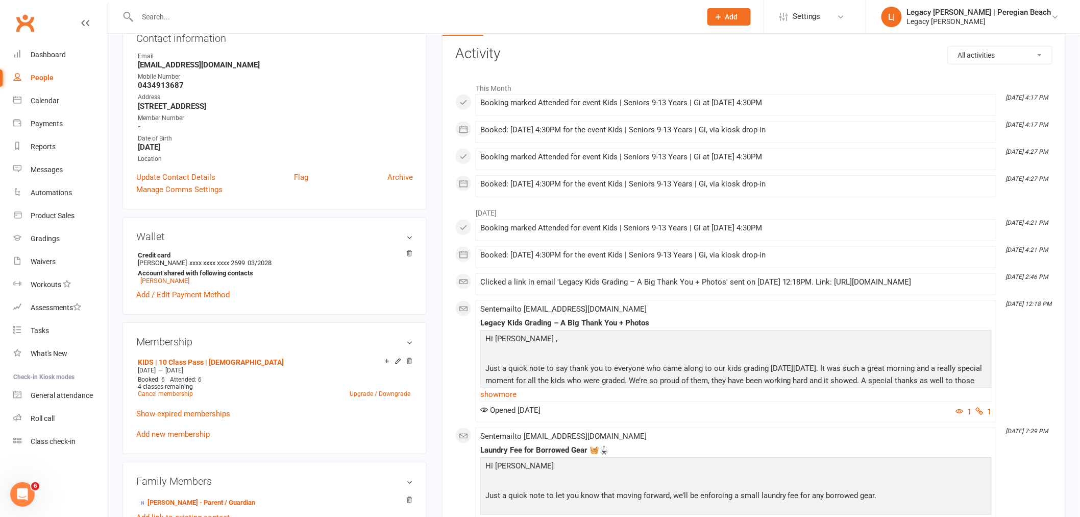
scroll to position [0, 0]
